Goal: Book appointment/travel/reservation

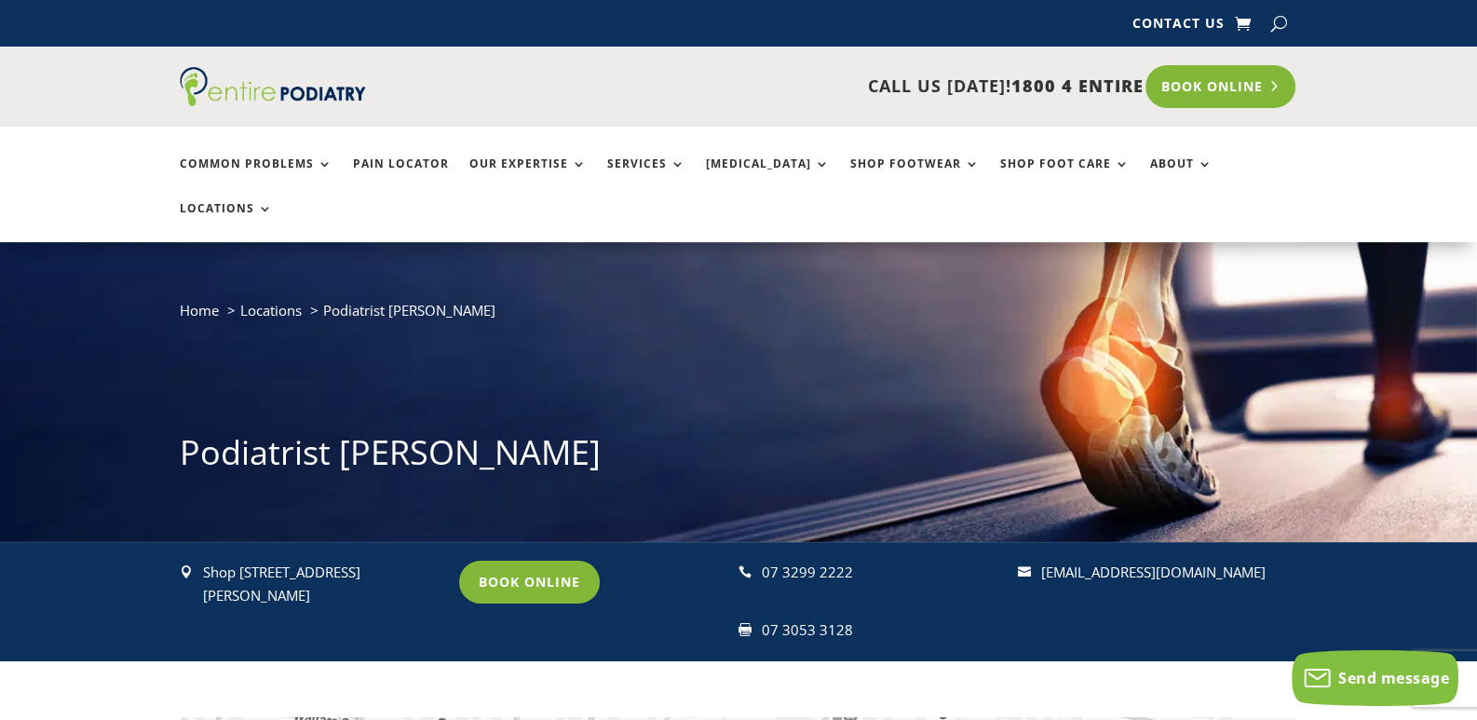
click at [1228, 81] on link "Book Online" at bounding box center [1221, 86] width 150 height 43
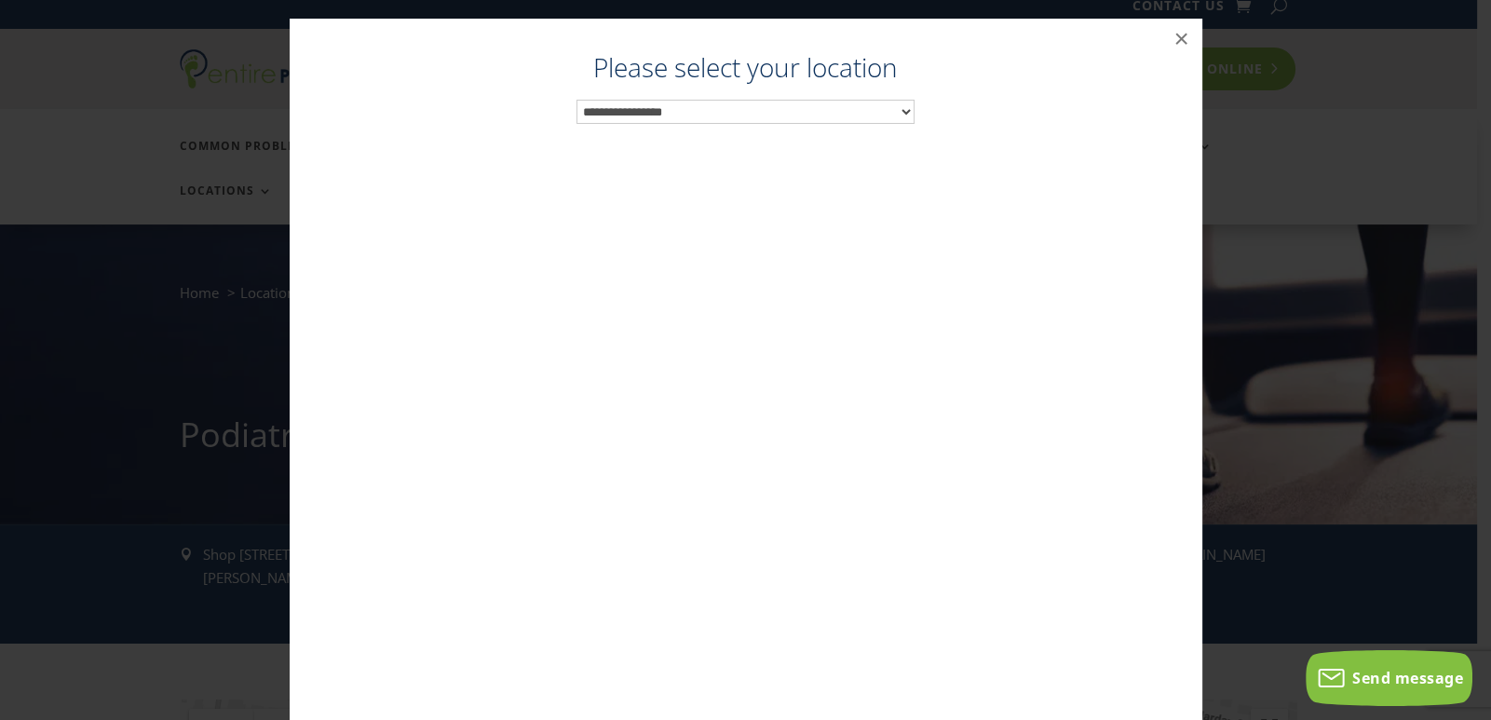
scroll to position [19, 0]
click at [900, 108] on select "**********" at bounding box center [745, 112] width 338 height 24
click at [1425, 679] on span "Send message" at bounding box center [1407, 678] width 111 height 20
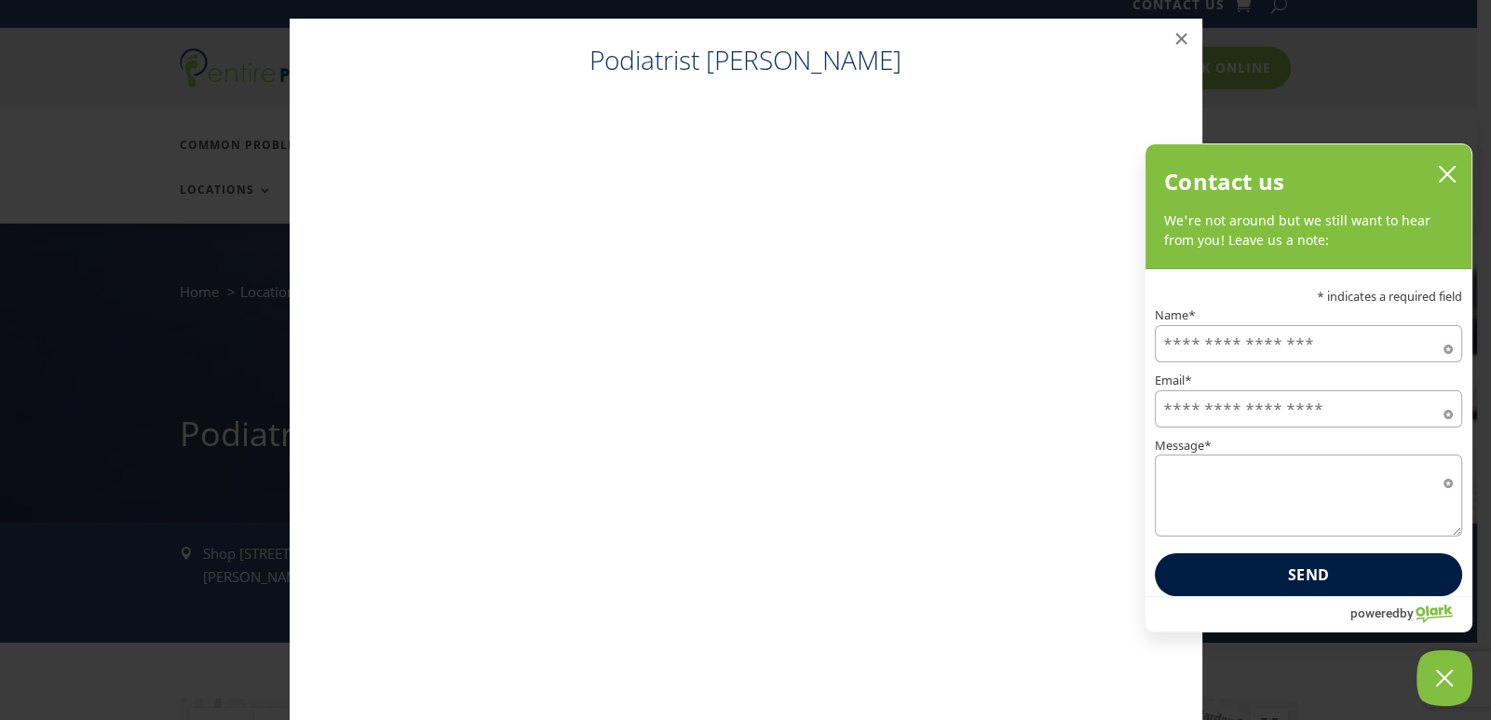
click at [1168, 347] on input "Name*" at bounding box center [1308, 343] width 307 height 37
click at [1196, 343] on input "Name*" at bounding box center [1308, 343] width 307 height 37
click at [1313, 338] on input "Name*" at bounding box center [1308, 343] width 307 height 37
click at [1309, 340] on input "Name*" at bounding box center [1308, 343] width 307 height 37
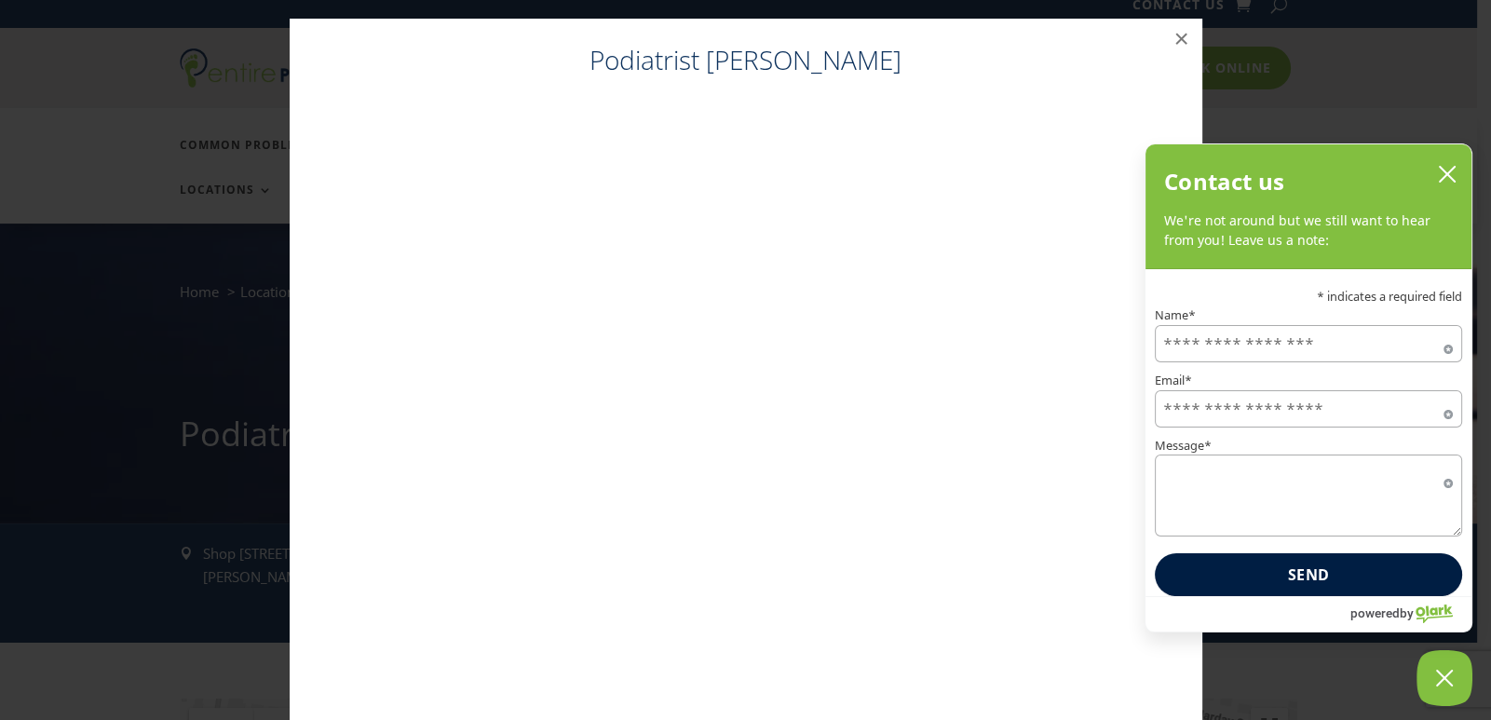
click at [1168, 349] on input "Name*" at bounding box center [1308, 343] width 307 height 37
click at [1184, 346] on input "Name*" at bounding box center [1308, 343] width 307 height 37
click at [1168, 419] on input "Email*" at bounding box center [1308, 408] width 307 height 37
click at [1163, 478] on textarea "Message*" at bounding box center [1308, 495] width 307 height 82
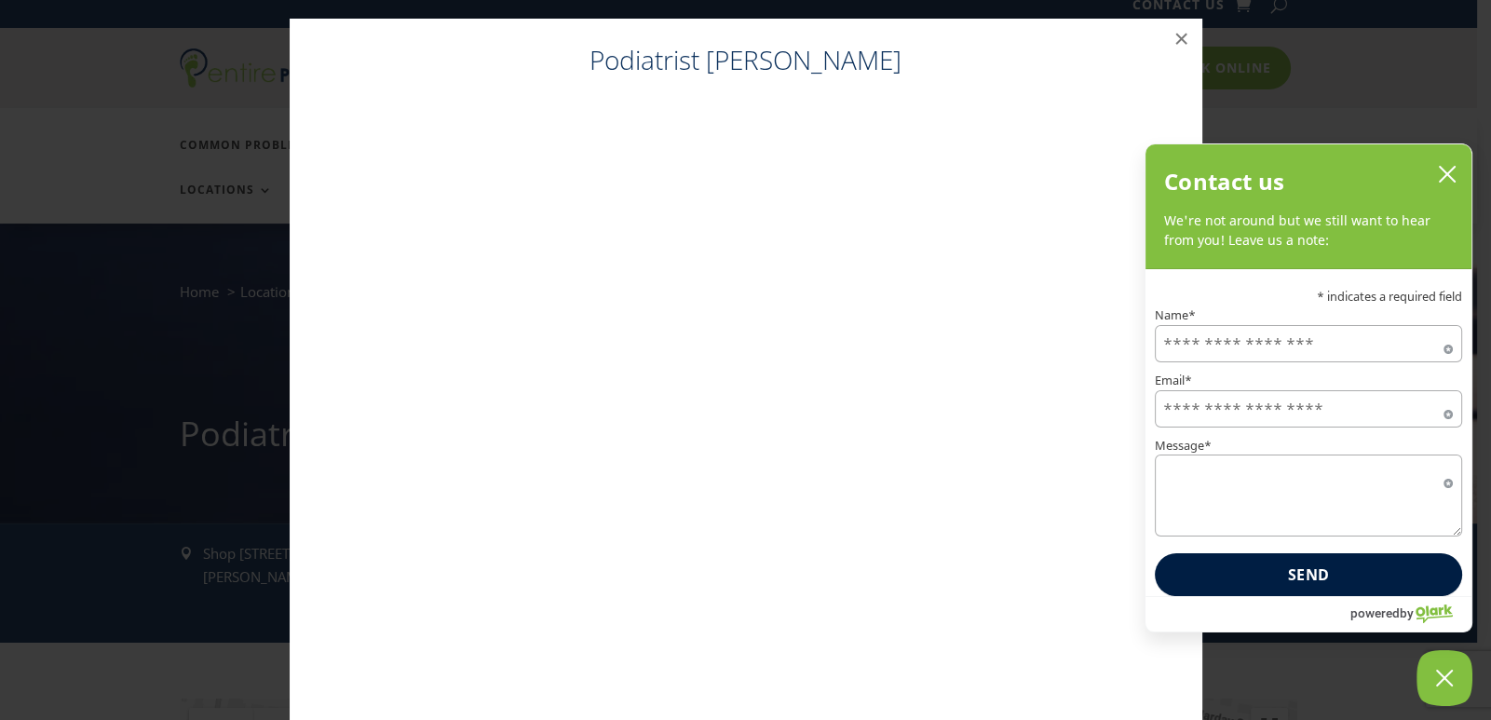
click at [1190, 468] on textarea "Message*" at bounding box center [1308, 495] width 307 height 82
click at [1446, 179] on icon "close chatbox" at bounding box center [1447, 174] width 19 height 19
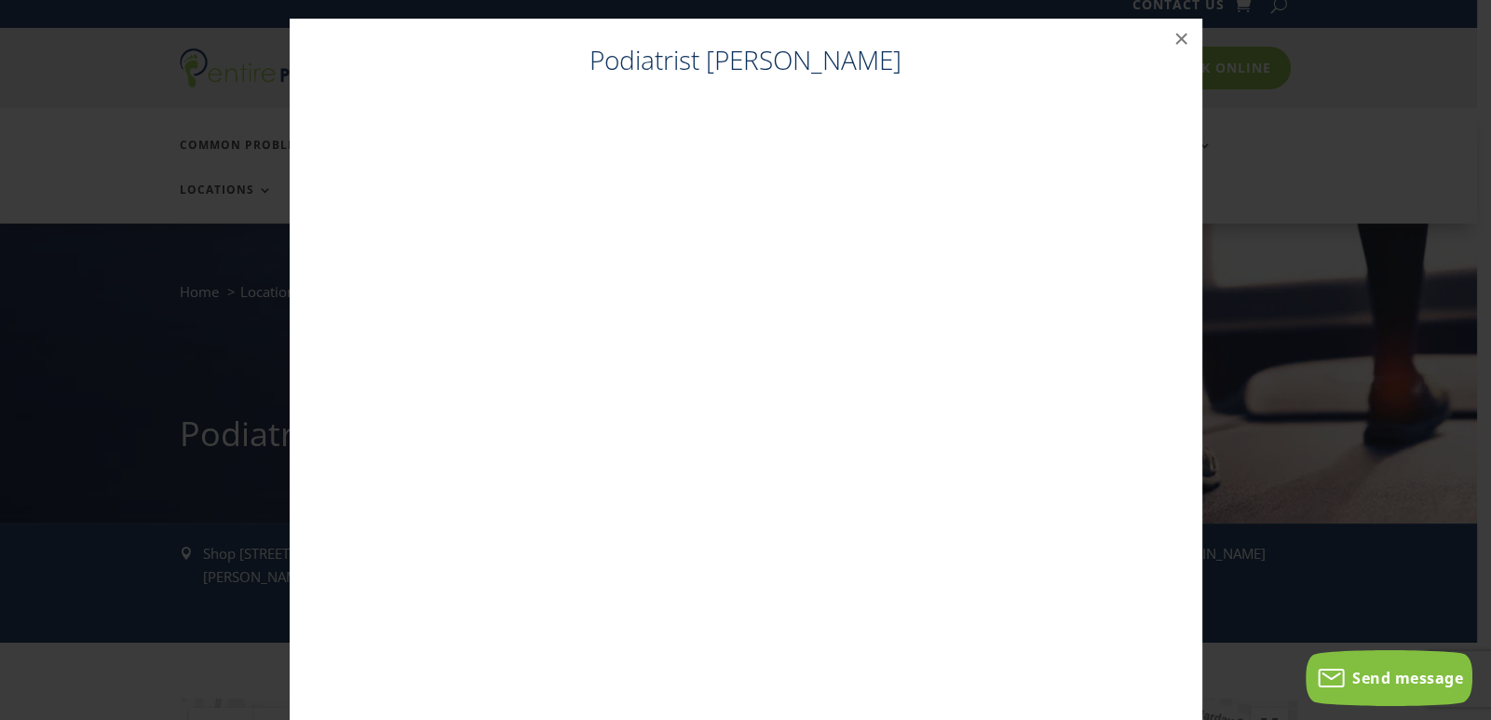
click at [1390, 676] on span "Send message" at bounding box center [1407, 678] width 111 height 20
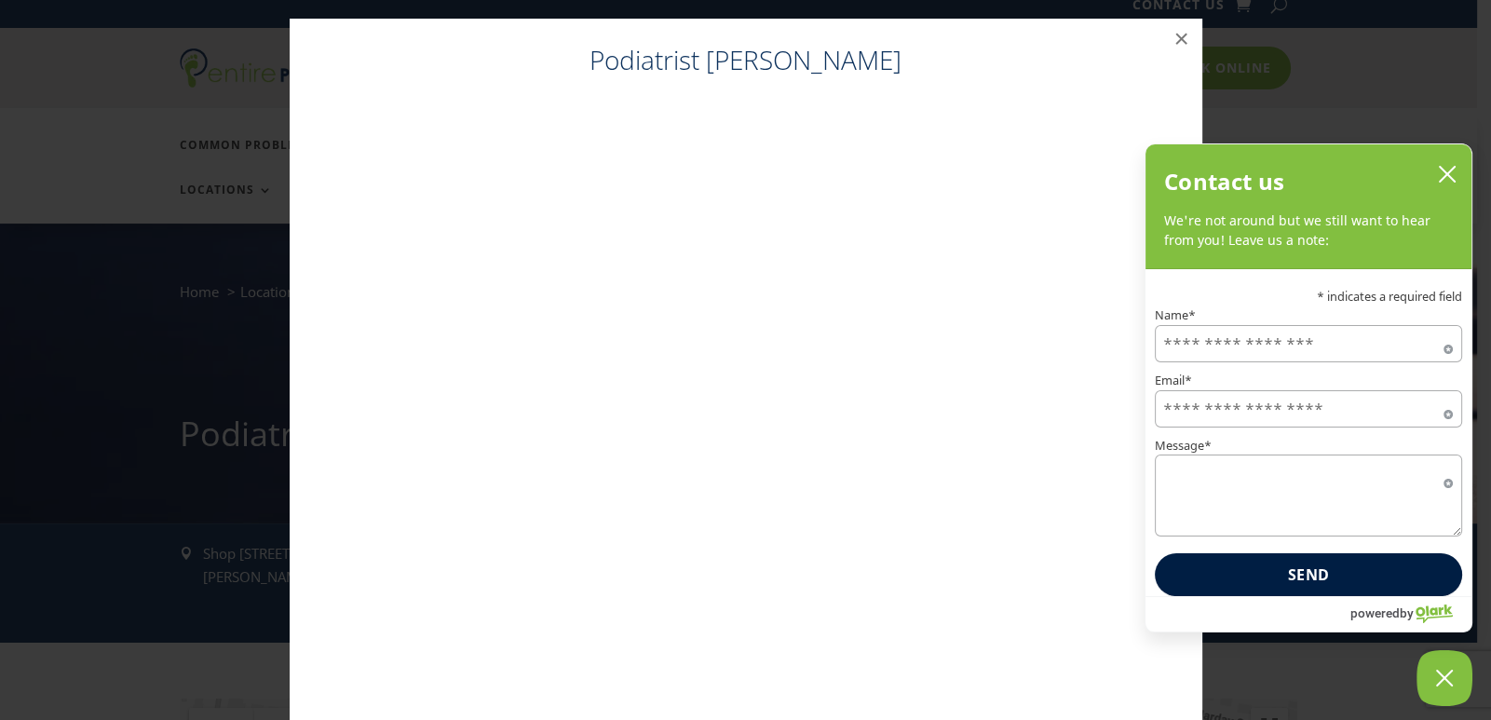
click at [1448, 177] on icon "close chatbox" at bounding box center [1447, 174] width 15 height 15
